Goal: Use online tool/utility: Utilize a website feature to perform a specific function

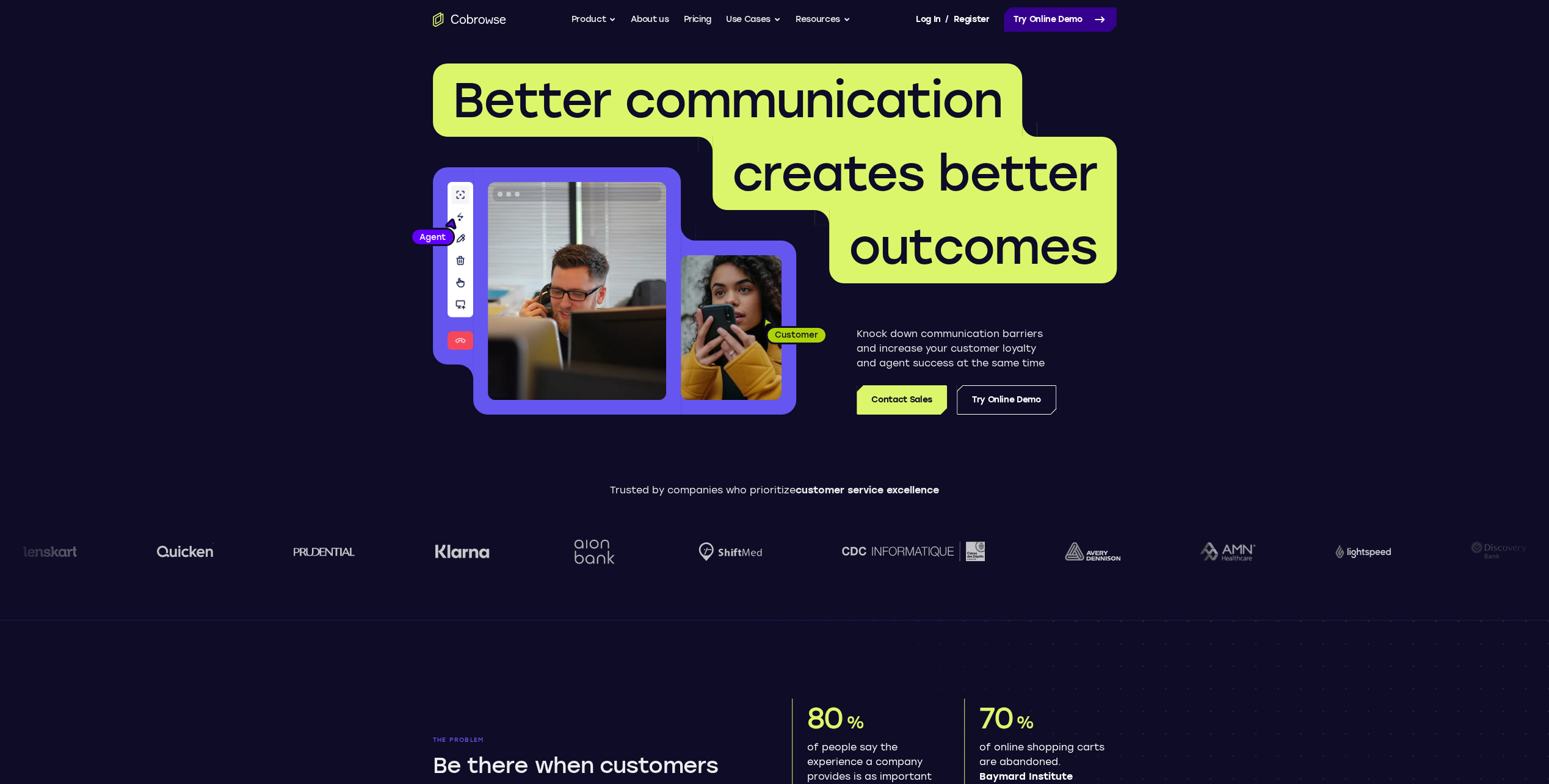
click at [780, 19] on link "Try Online Demo" at bounding box center [1060, 20] width 113 height 25
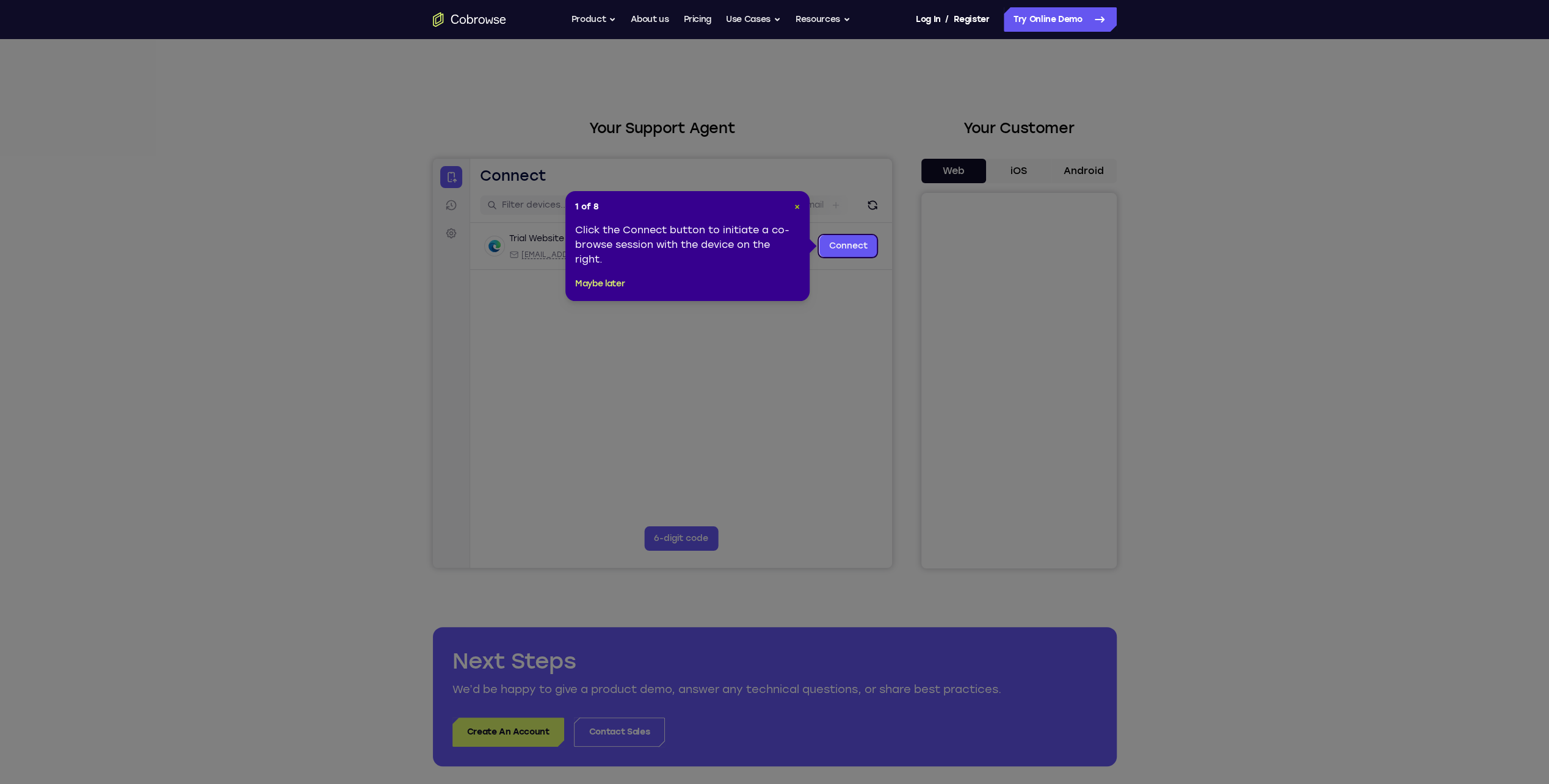
click at [798, 204] on span "×" at bounding box center [797, 207] width 5 height 11
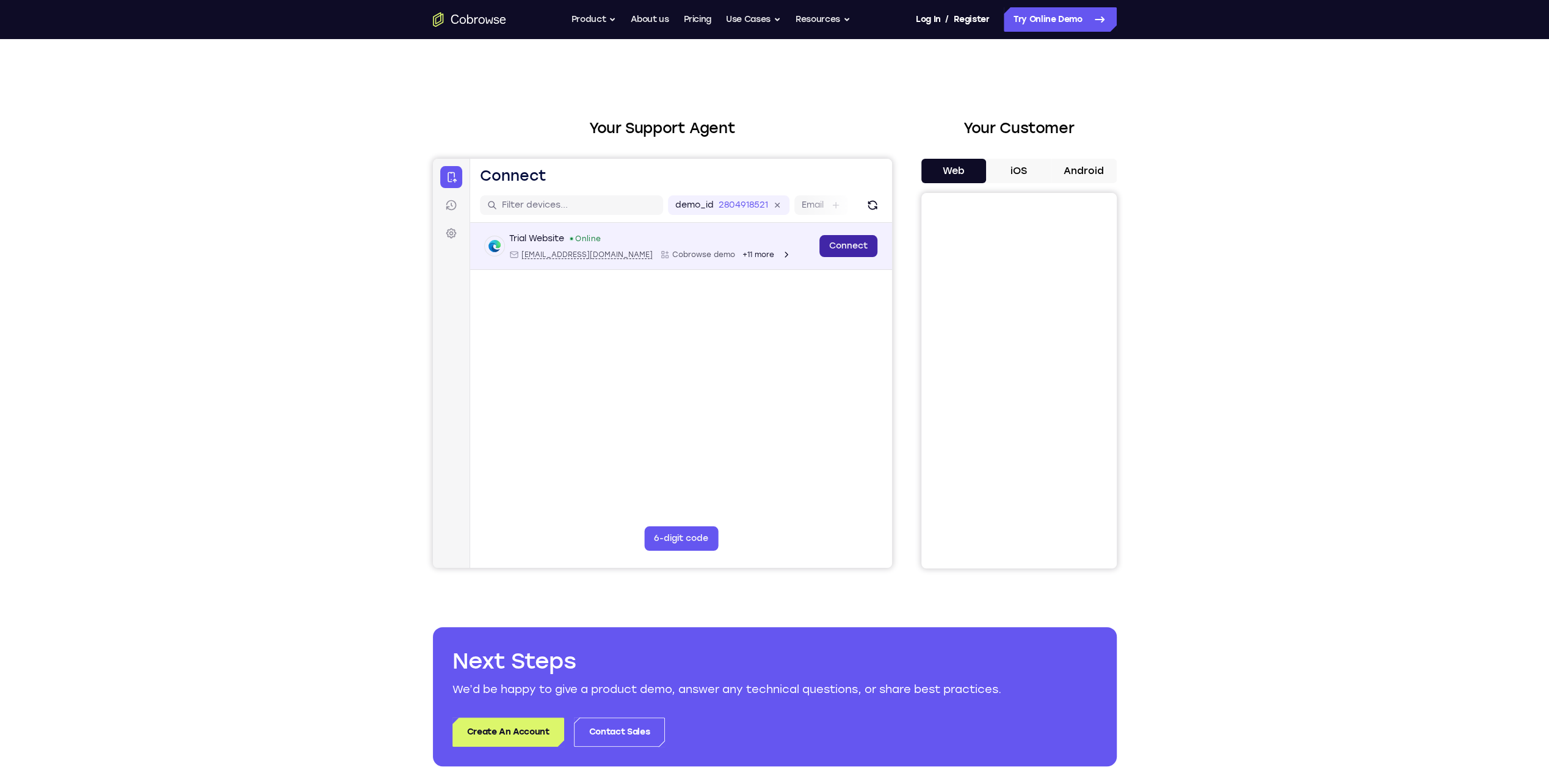
click at [846, 248] on link "Connect" at bounding box center [848, 245] width 58 height 22
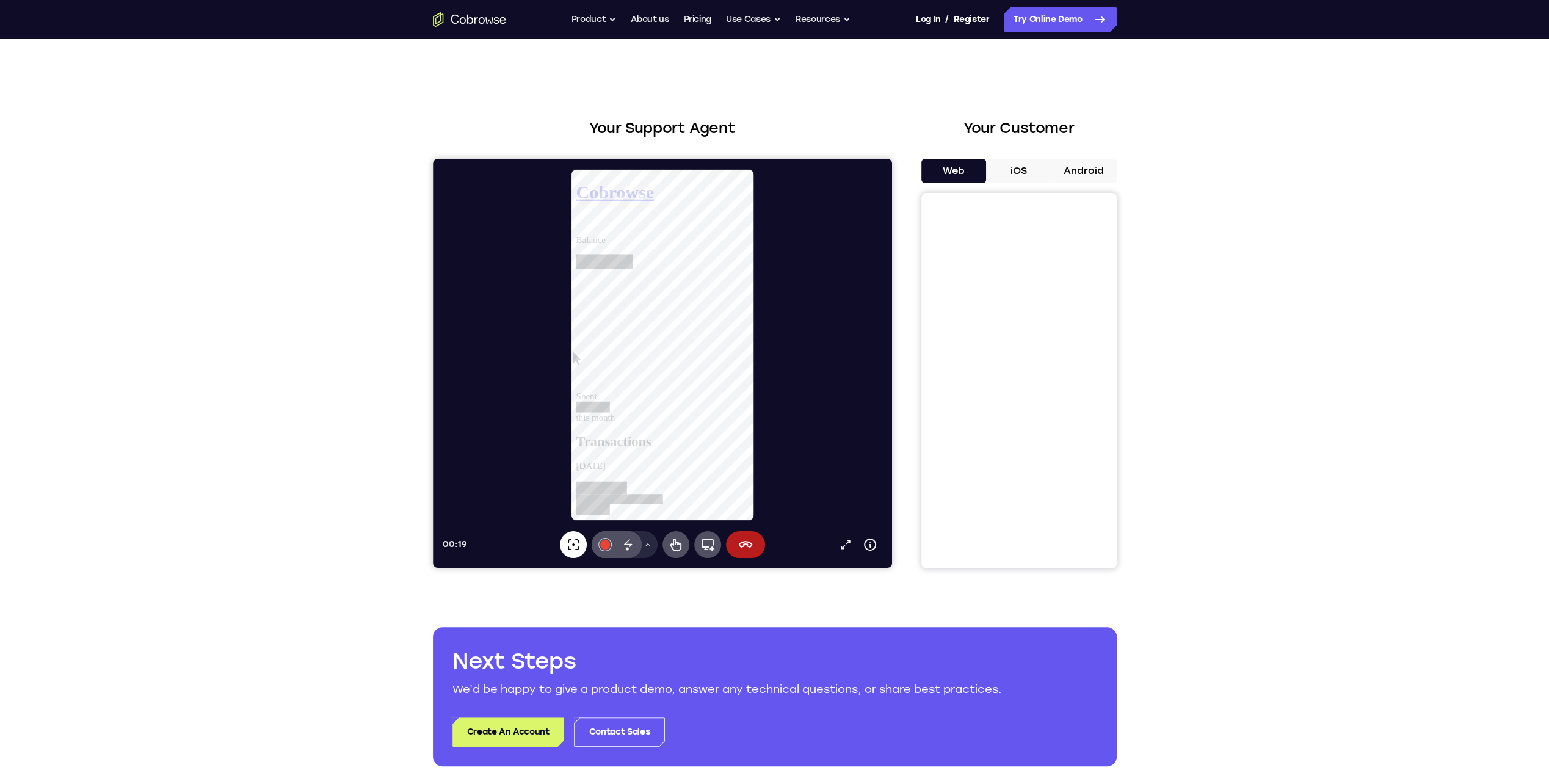
click at [647, 547] on icon at bounding box center [648, 545] width 8 height 8
click at [612, 507] on p "Rectangle" at bounding box center [621, 509] width 39 height 12
click at [629, 543] on icon at bounding box center [628, 545] width 11 height 12
click at [642, 546] on button "Drawing tools menu" at bounding box center [647, 544] width 19 height 27
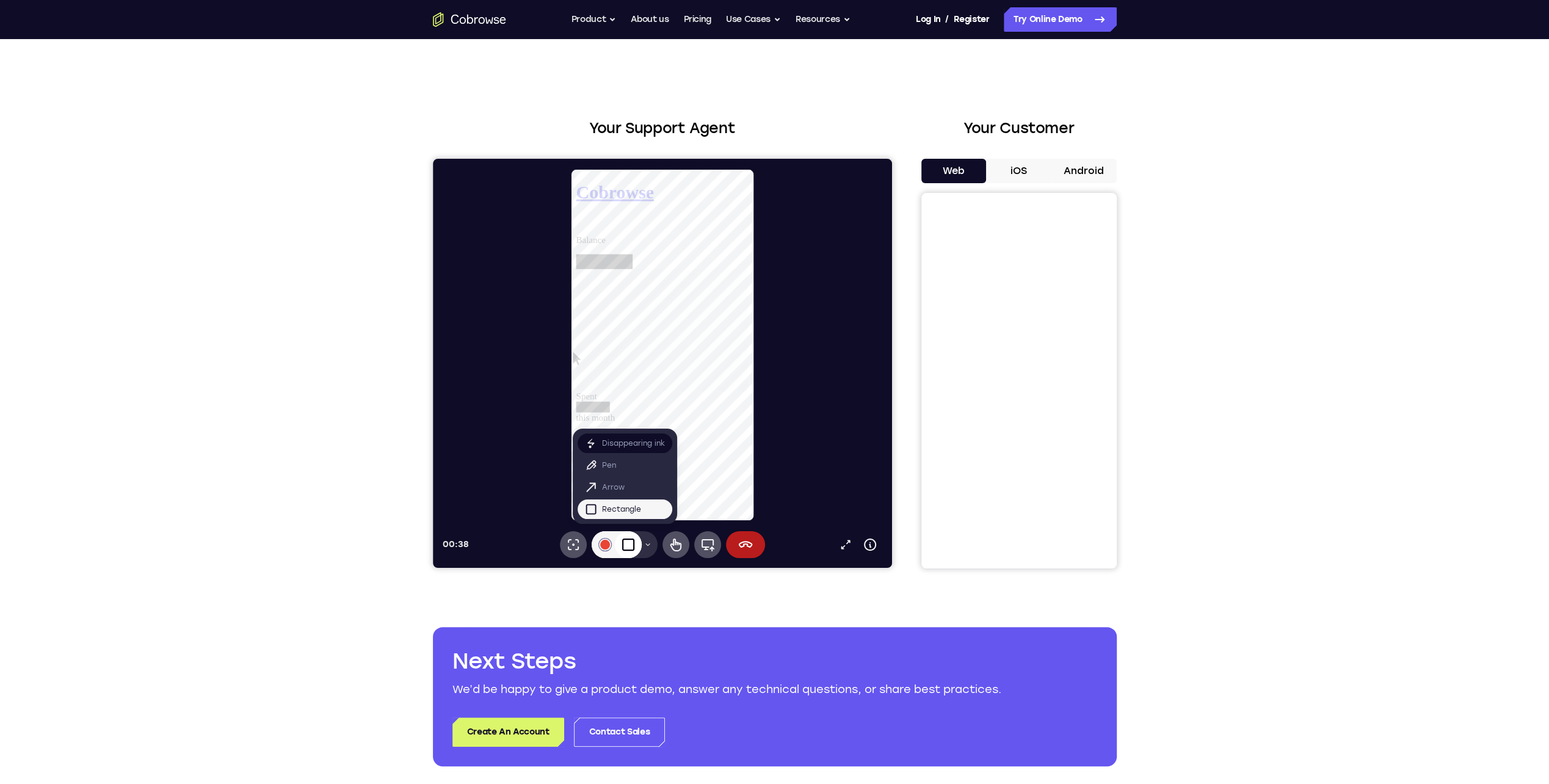
click at [618, 446] on p "Disappearing ink" at bounding box center [633, 443] width 63 height 12
click at [1010, 171] on button "iOS" at bounding box center [1018, 171] width 65 height 25
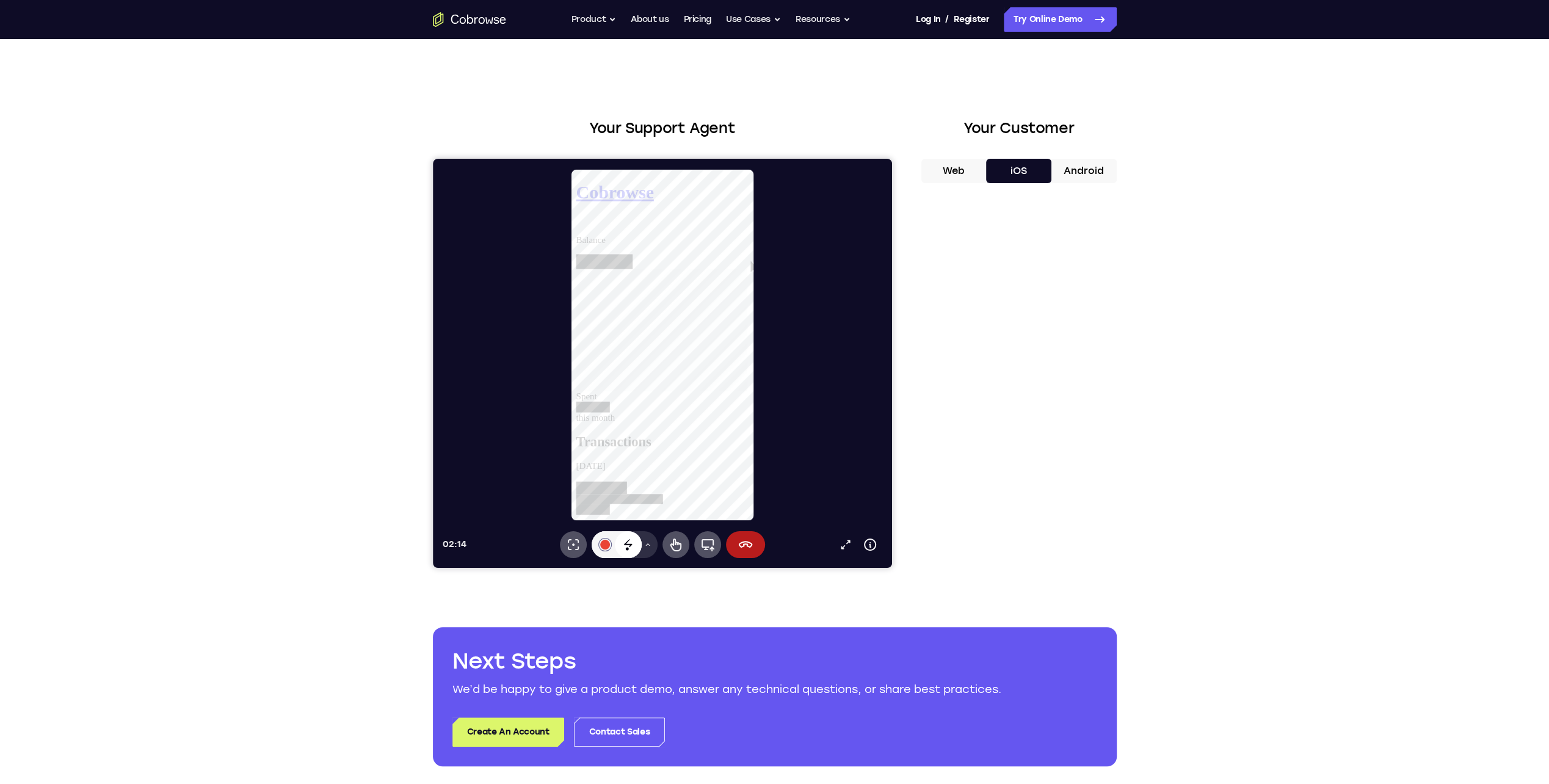
click at [1083, 173] on button "Android" at bounding box center [1084, 171] width 65 height 25
click at [955, 169] on button "Web" at bounding box center [954, 171] width 65 height 25
click at [743, 544] on icon at bounding box center [745, 544] width 14 height 7
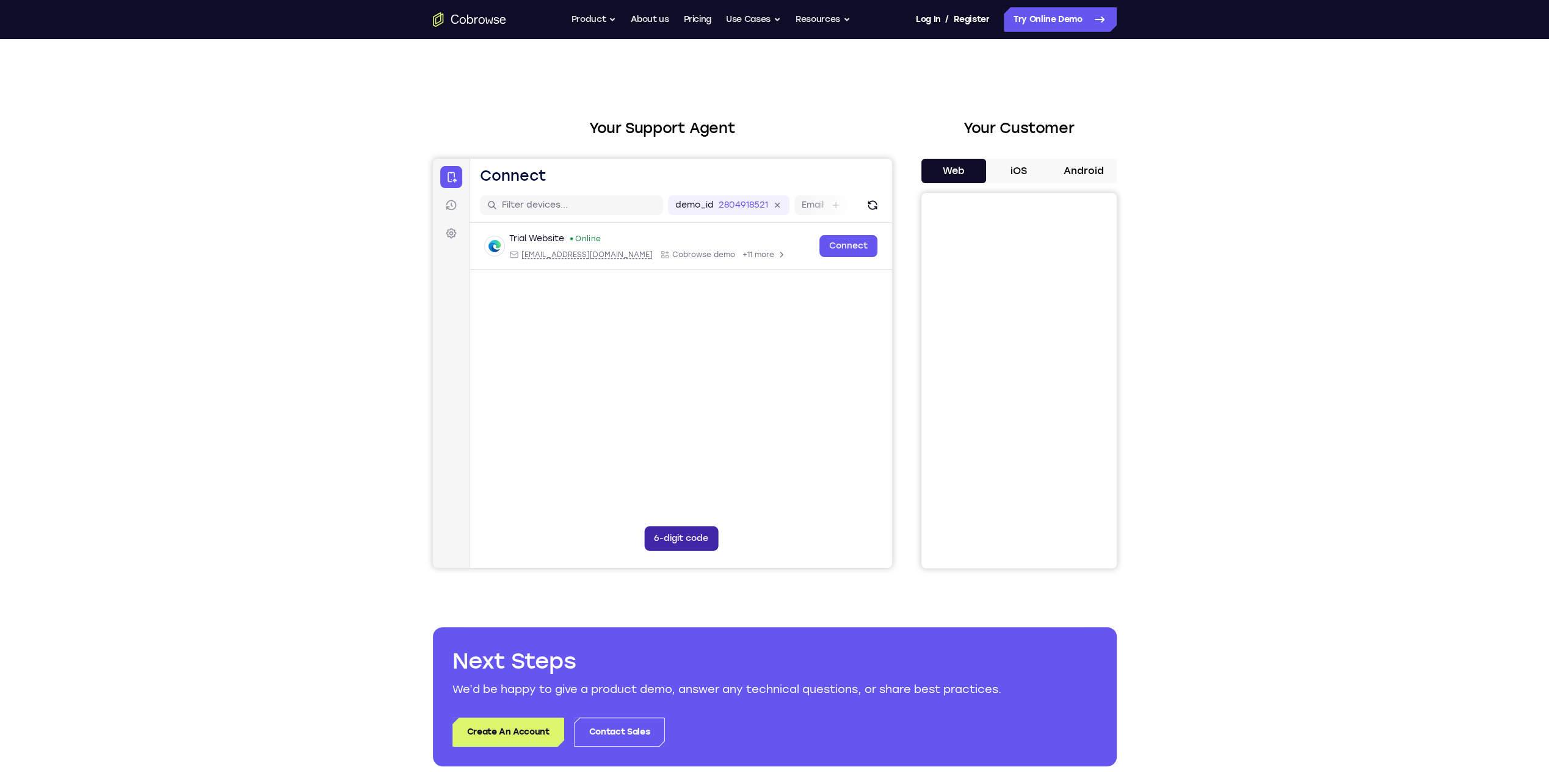
click at [683, 540] on button "6-digit code" at bounding box center [681, 539] width 74 height 25
click at [578, 536] on input "Code entry digit 1" at bounding box center [582, 539] width 25 height 25
type input "8"
type input "2"
type input "8"
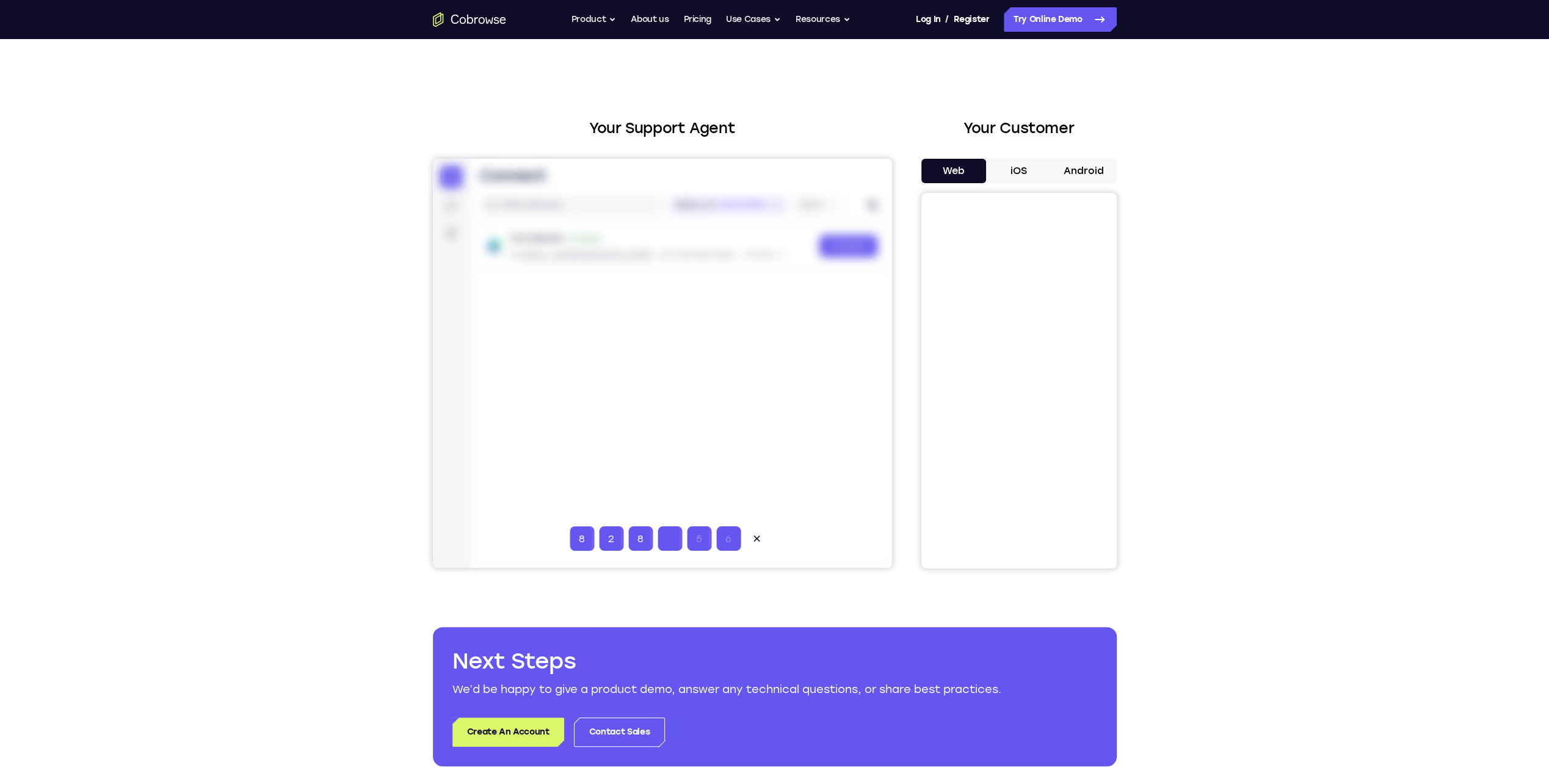
type input "4"
type input "7"
type input "0"
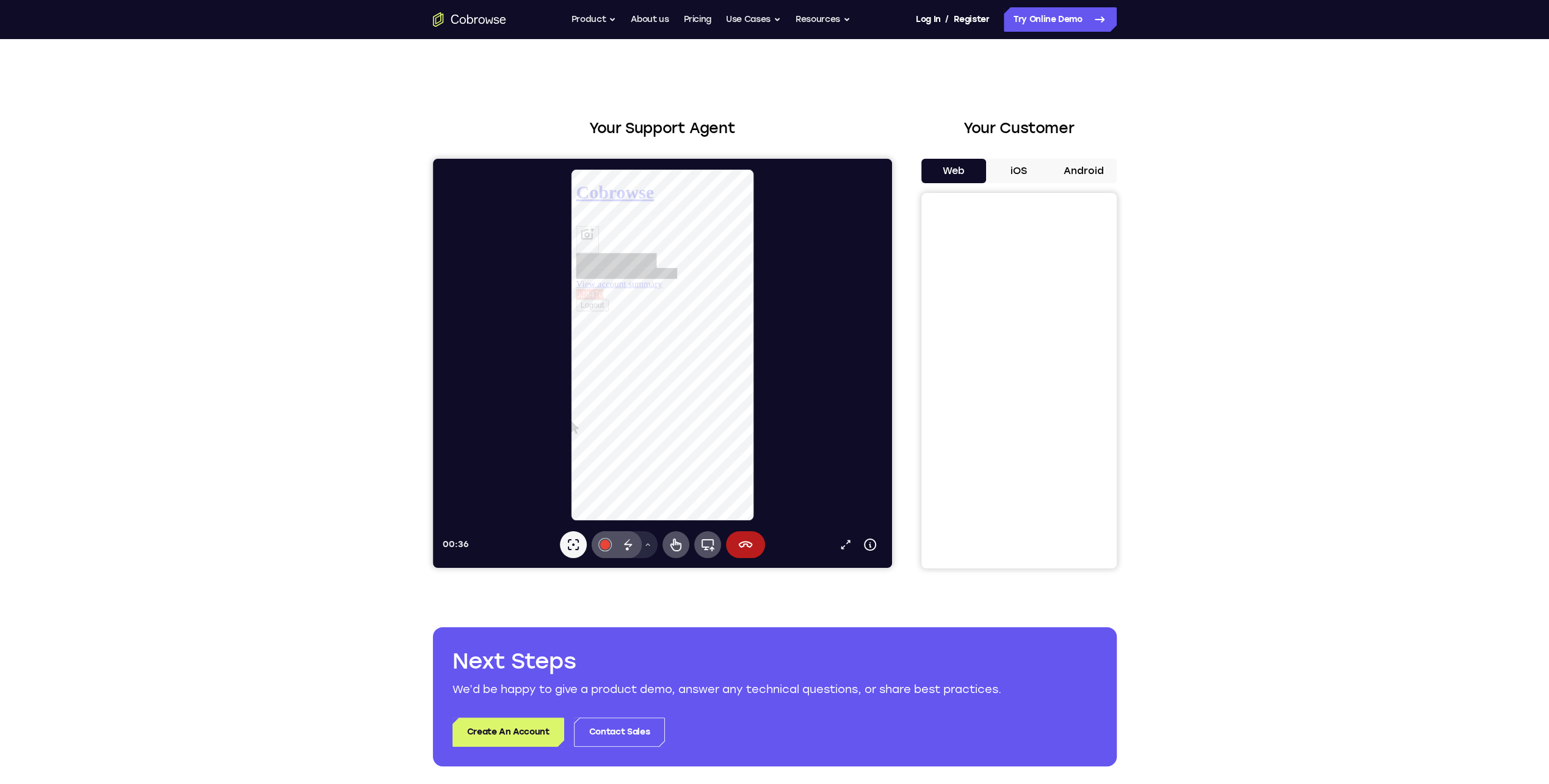
click at [400, 450] on div "Your Support Agent Your Customer Web iOS Android Next Steps We’d be happy to gi…" at bounding box center [775, 442] width 782 height 805
click at [1181, 444] on div "Your Support Agent Your Customer Web iOS Android Next Steps We’d be happy to gi…" at bounding box center [774, 442] width 1549 height 805
click at [1168, 435] on div "Your Support Agent Your Customer Web iOS Android Next Steps We’d be happy to gi…" at bounding box center [774, 442] width 1549 height 805
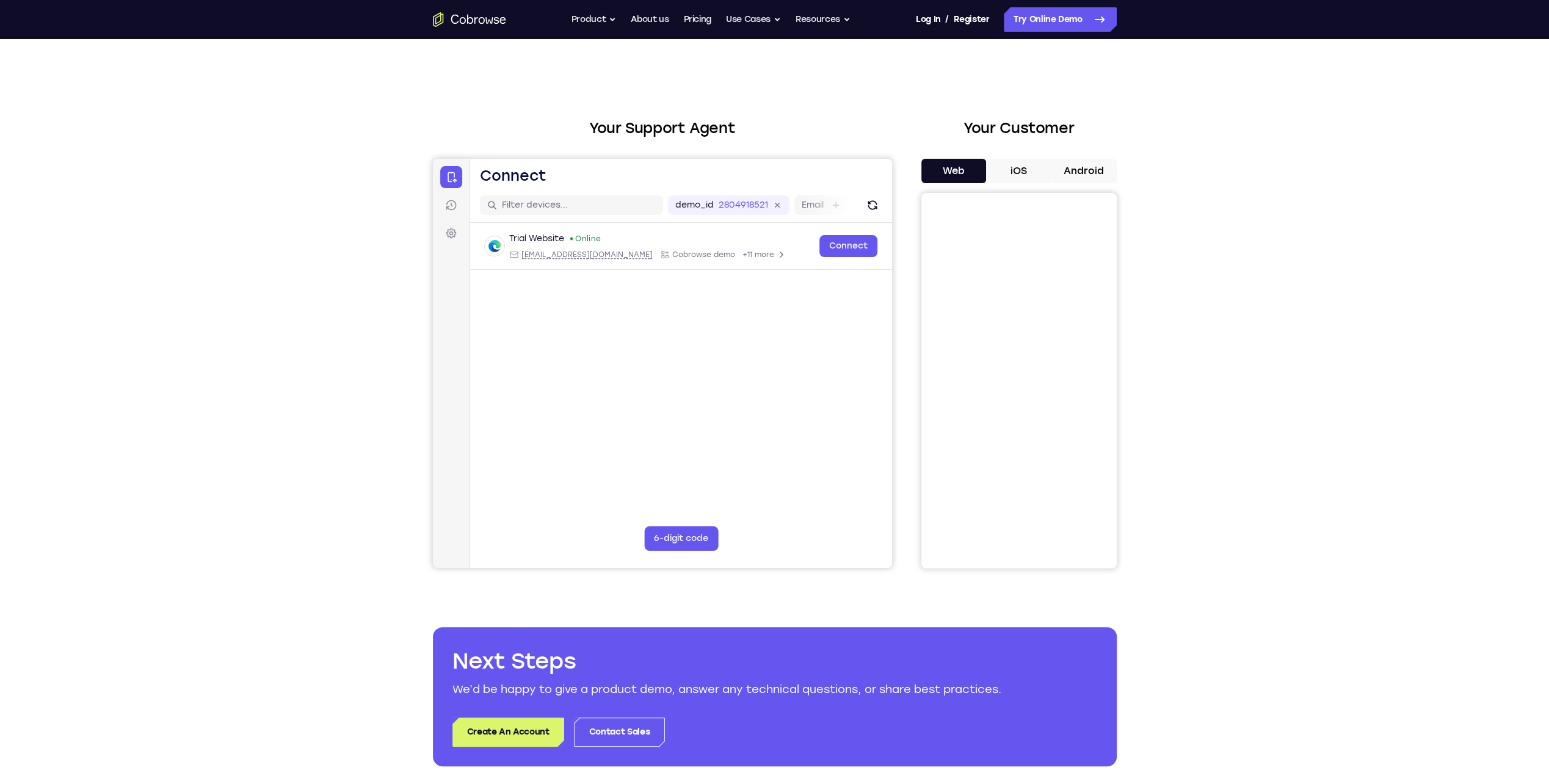
click at [1166, 485] on div "Your Support Agent Your Customer Web iOS Android Next Steps We’d be happy to gi…" at bounding box center [774, 442] width 1549 height 805
click at [1238, 502] on div "Your Support Agent Your Customer Web iOS Android Next Steps We’d be happy to gi…" at bounding box center [774, 442] width 1549 height 805
click at [1223, 476] on div "Your Support Agent Your Customer Web iOS Android Next Steps We’d be happy to gi…" at bounding box center [774, 442] width 1549 height 805
drag, startPoint x: 1244, startPoint y: 547, endPoint x: 1247, endPoint y: 540, distance: 7.6
click at [1244, 547] on div "Your Support Agent Your Customer Web iOS Android Next Steps We’d be happy to gi…" at bounding box center [774, 442] width 1549 height 805
